Goal: Information Seeking & Learning: Learn about a topic

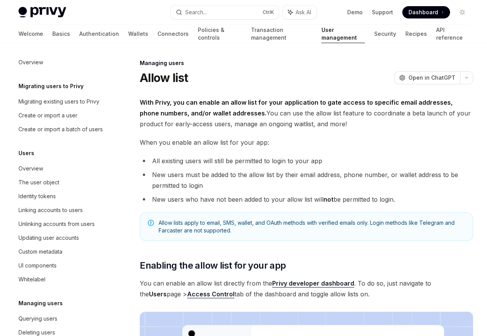
scroll to position [109, 0]
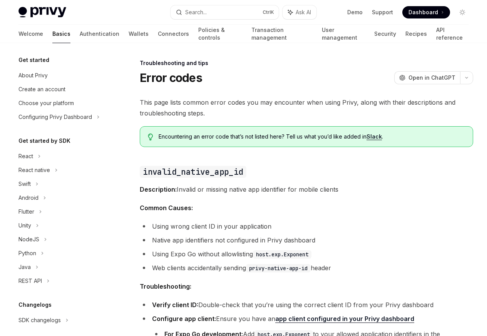
scroll to position [73, 0]
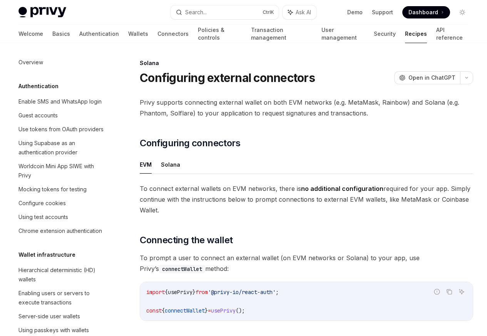
scroll to position [1233, 0]
